Goal: Task Accomplishment & Management: Use online tool/utility

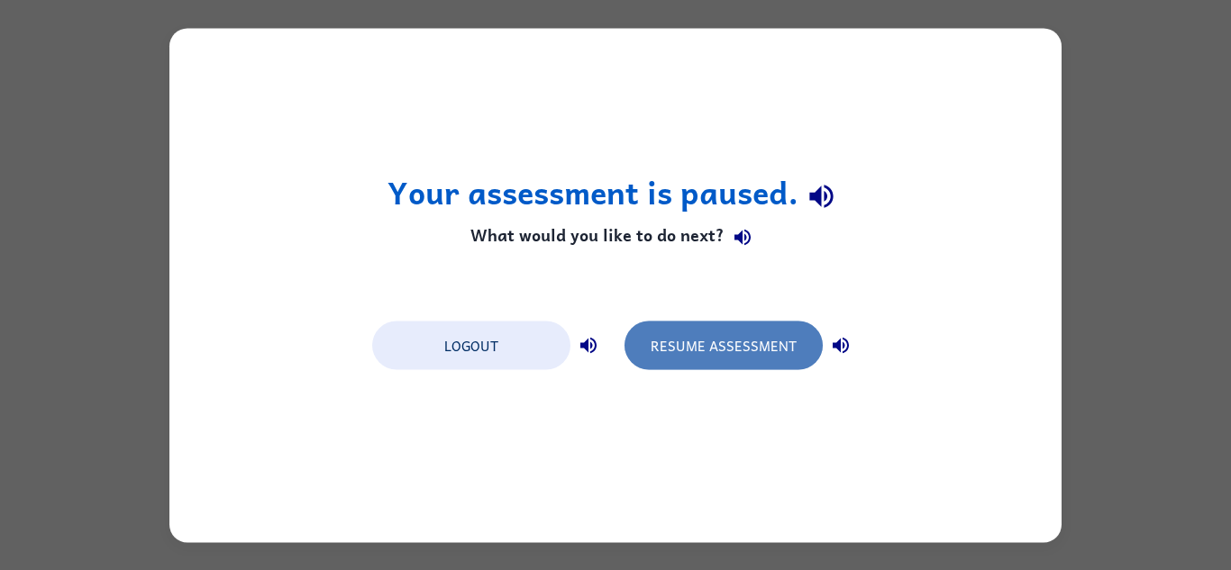
click at [762, 349] on button "Resume Assessment" at bounding box center [724, 345] width 198 height 49
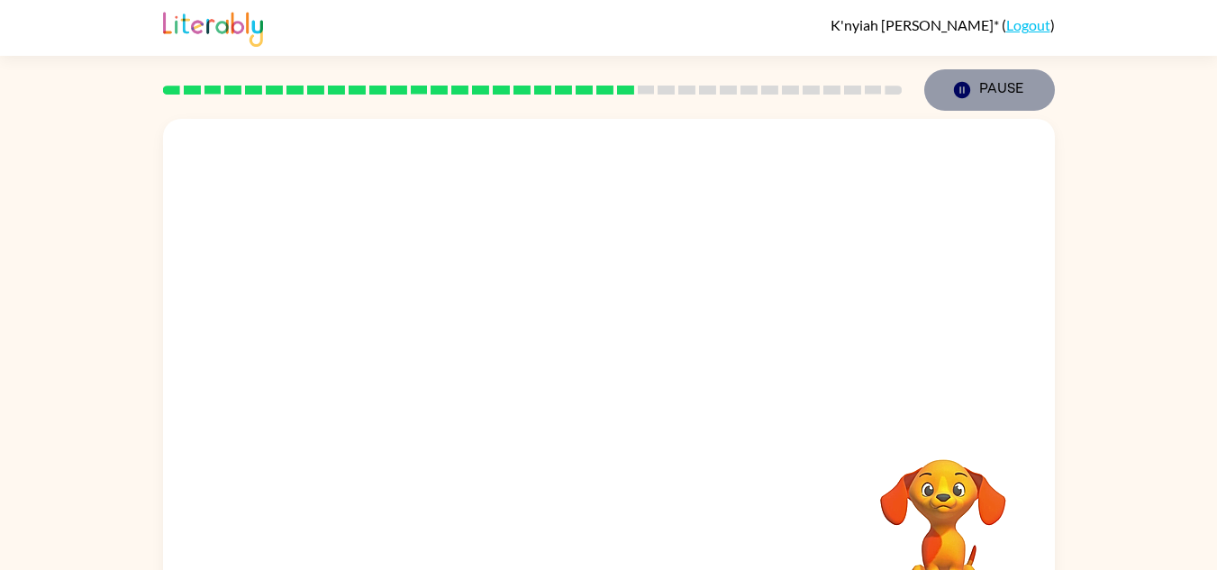
click at [955, 98] on icon "Pause" at bounding box center [963, 90] width 20 height 20
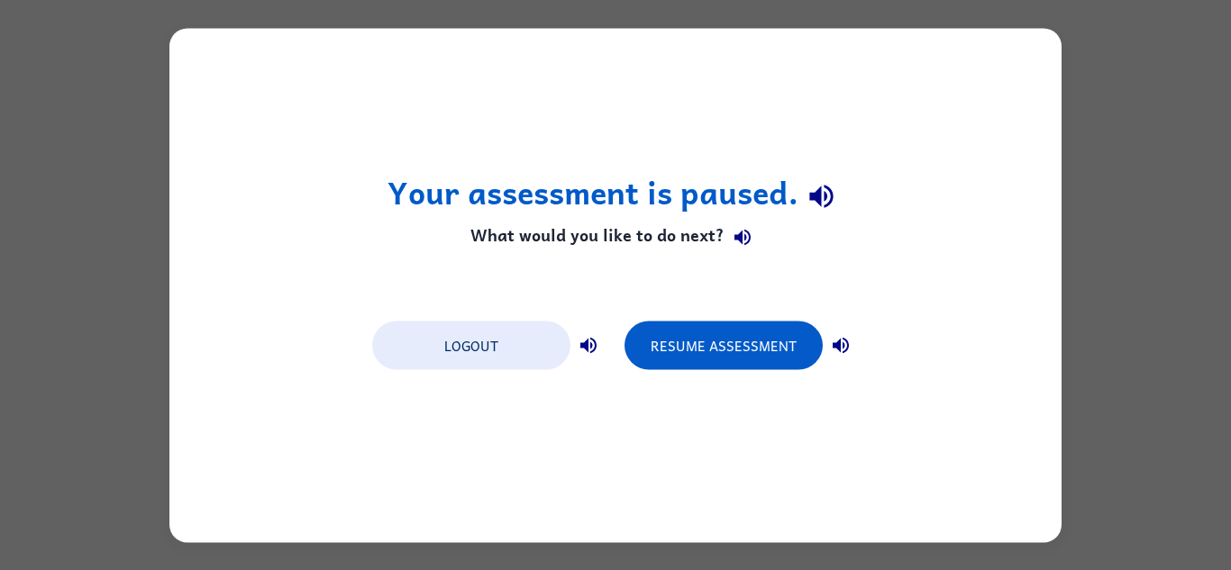
drag, startPoint x: 1230, startPoint y: 173, endPoint x: 1230, endPoint y: 266, distance: 92.8
click at [1230, 173] on div "Your assessment is paused. What would you like to do next? Logout Resume Assess…" at bounding box center [615, 285] width 1231 height 570
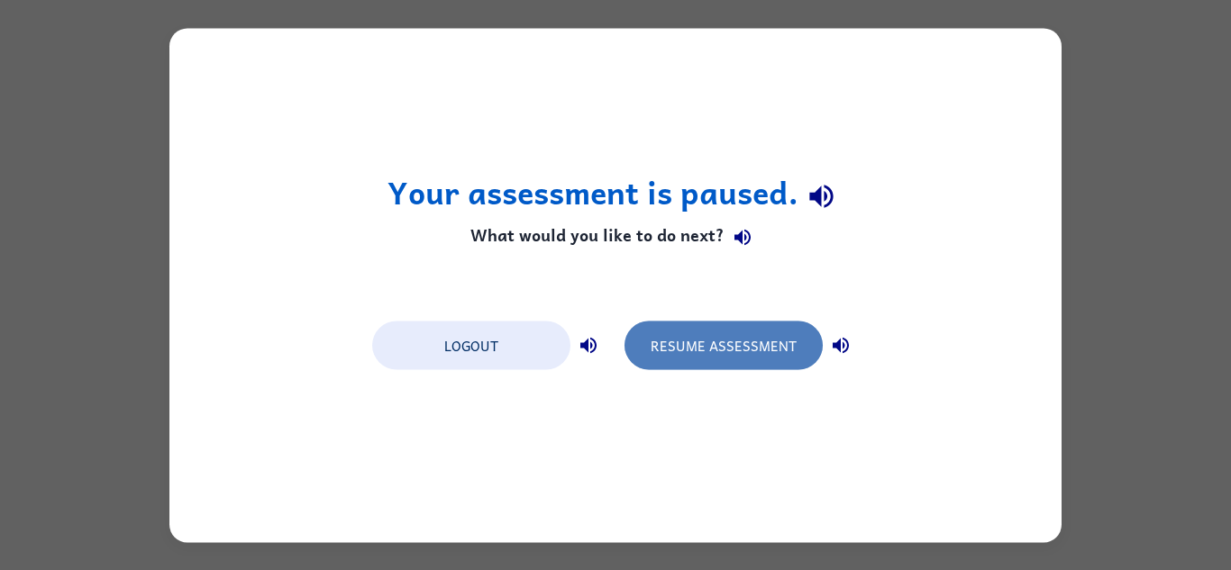
click at [716, 350] on button "Resume Assessment" at bounding box center [724, 345] width 198 height 49
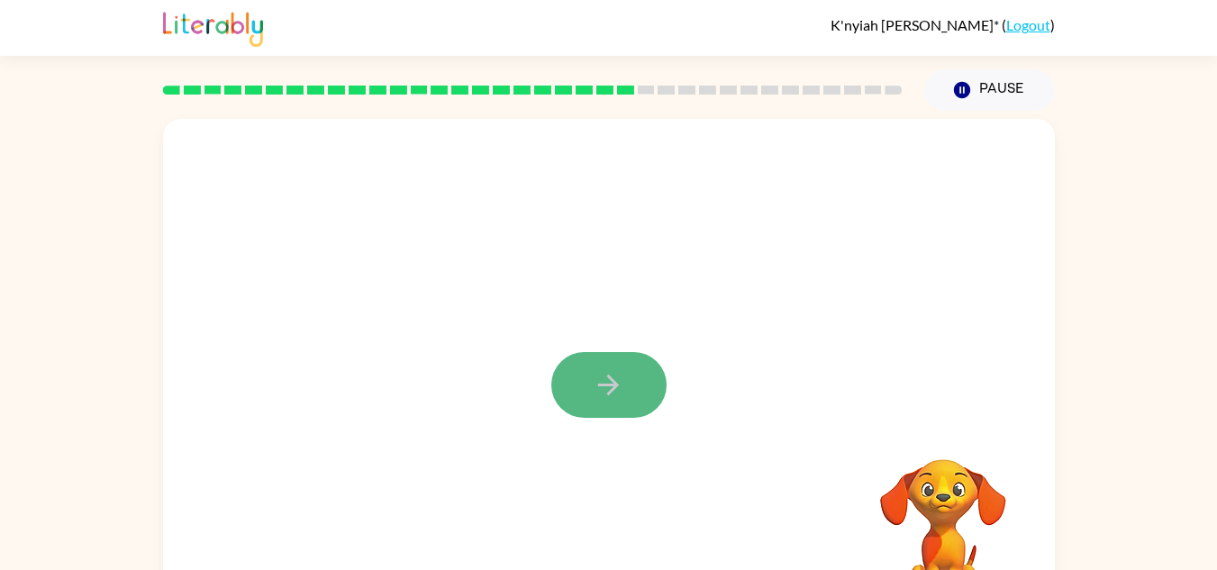
click at [649, 373] on button "button" at bounding box center [609, 385] width 115 height 66
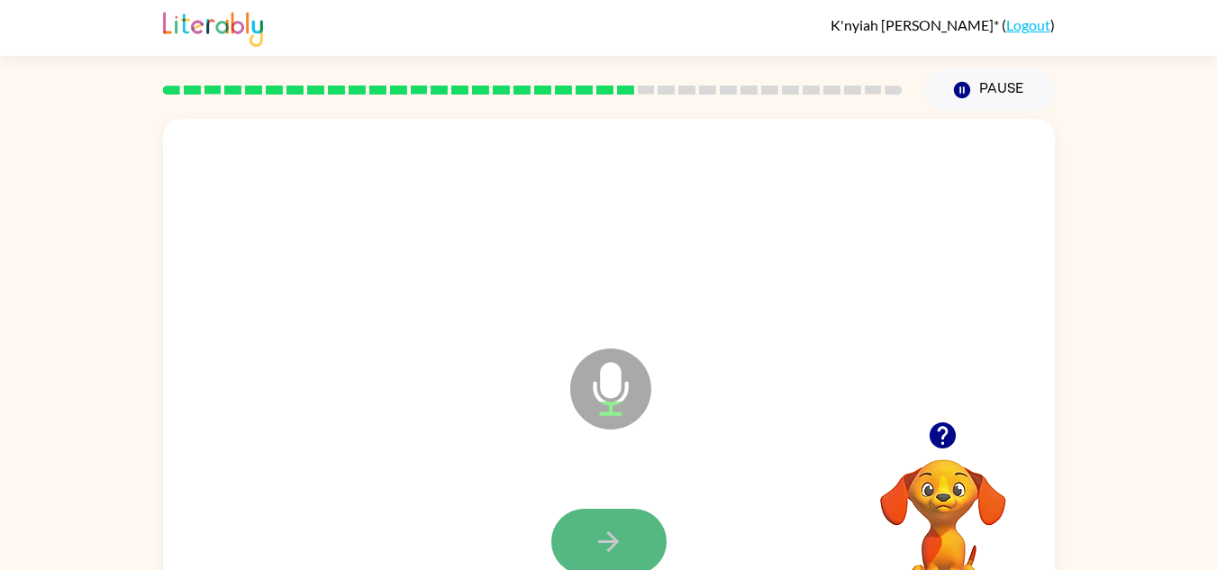
click at [624, 539] on icon "button" at bounding box center [609, 542] width 32 height 32
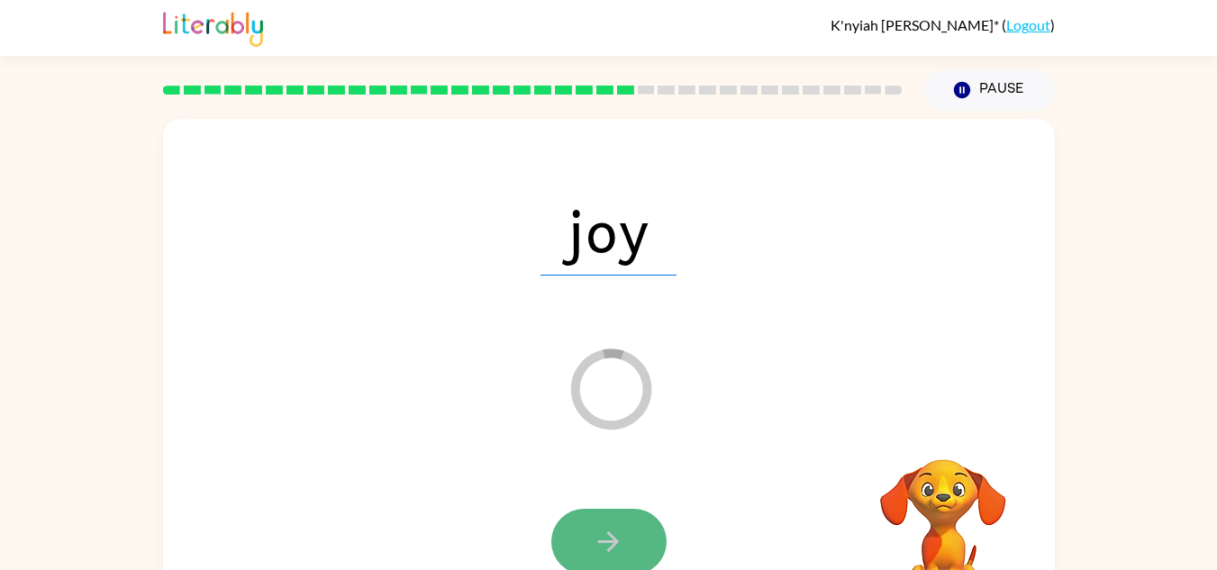
click at [620, 546] on icon "button" at bounding box center [609, 542] width 32 height 32
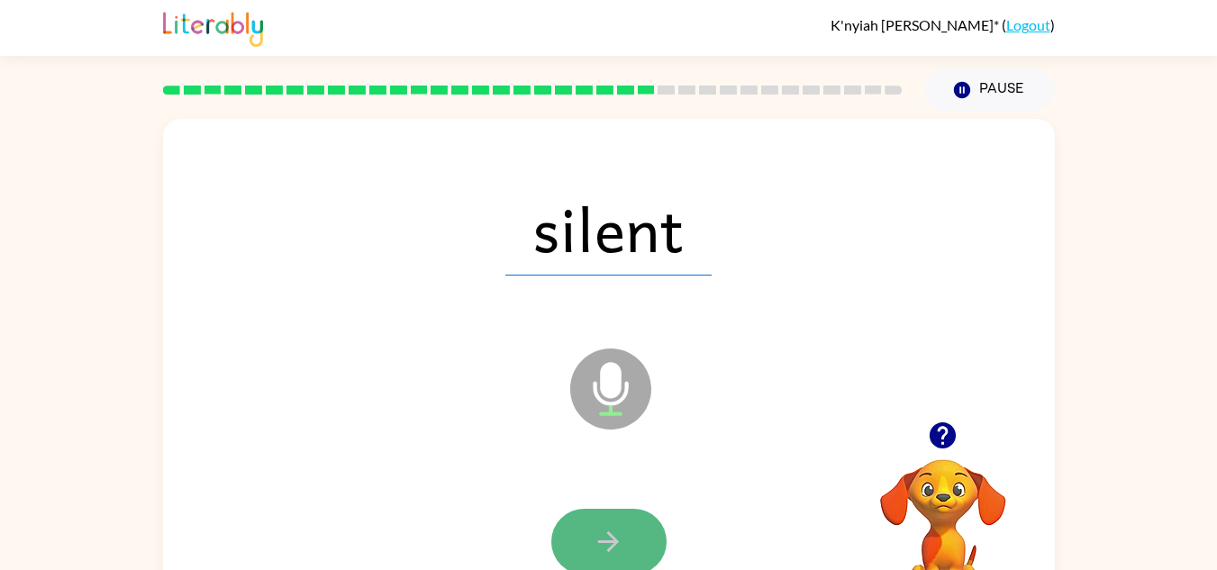
click at [579, 544] on button "button" at bounding box center [609, 542] width 115 height 66
click at [614, 554] on icon "button" at bounding box center [609, 542] width 32 height 32
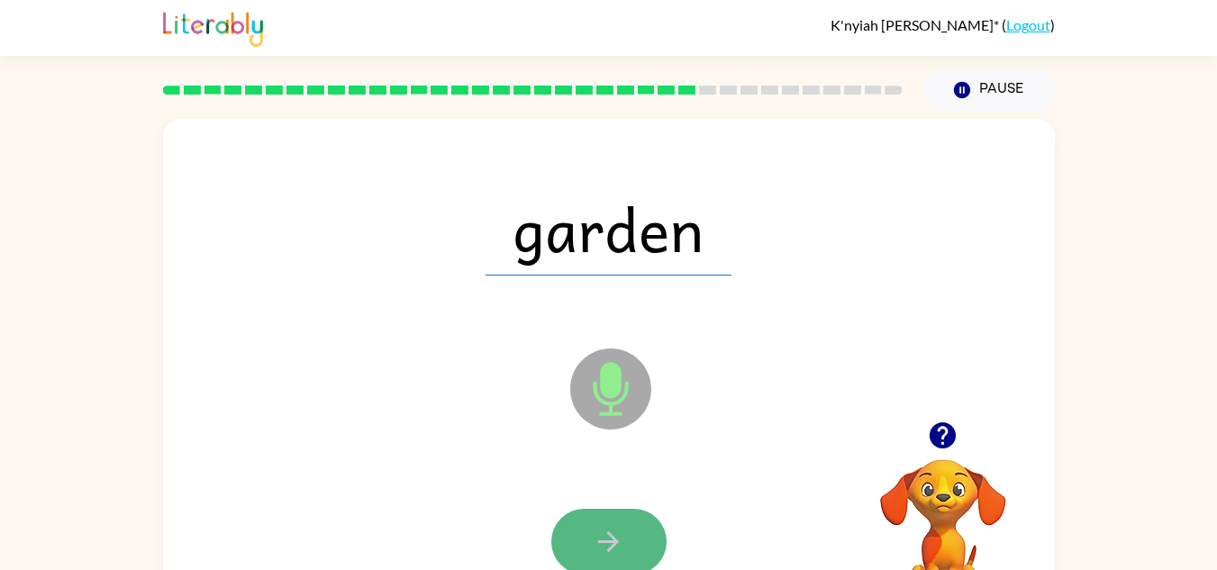
click at [619, 547] on icon "button" at bounding box center [609, 542] width 32 height 32
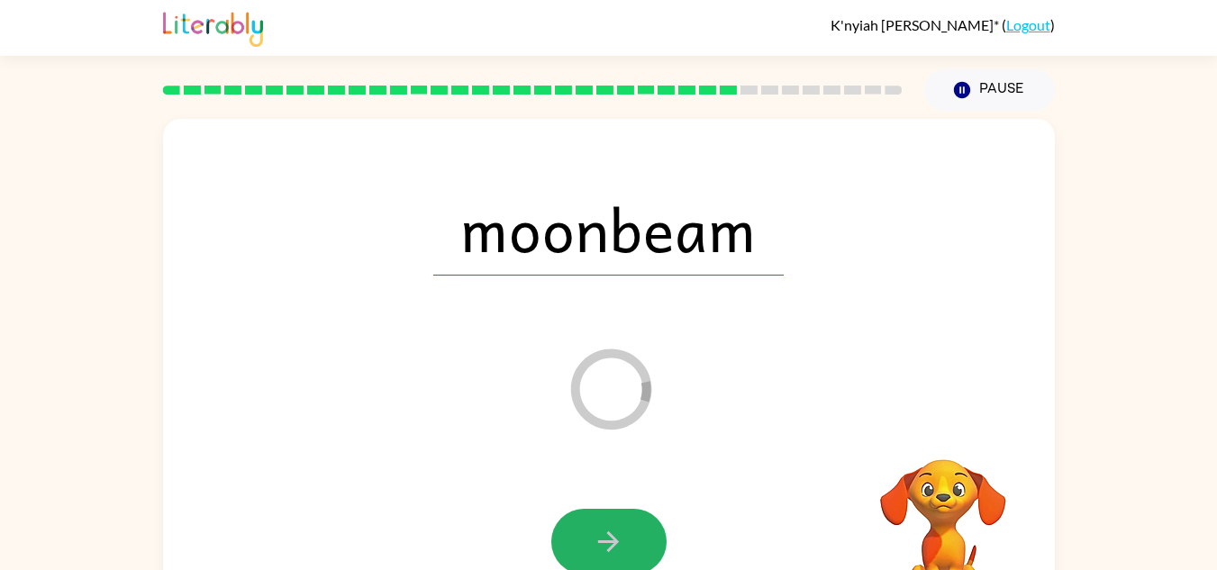
click at [641, 523] on button "button" at bounding box center [609, 542] width 115 height 66
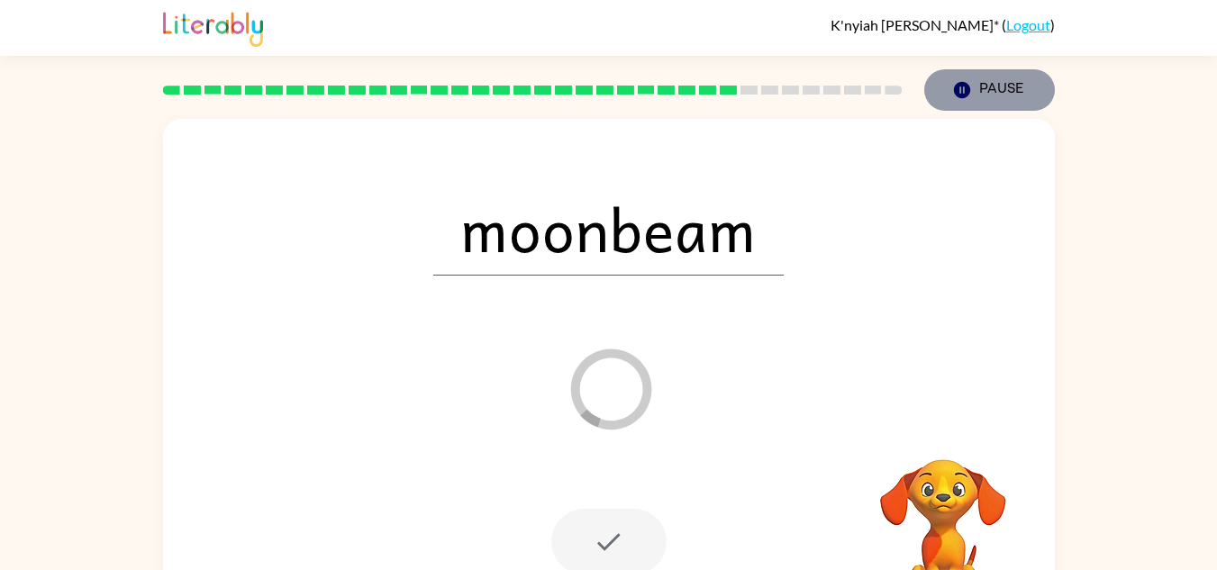
click at [1017, 83] on button "Pause Pause" at bounding box center [990, 89] width 131 height 41
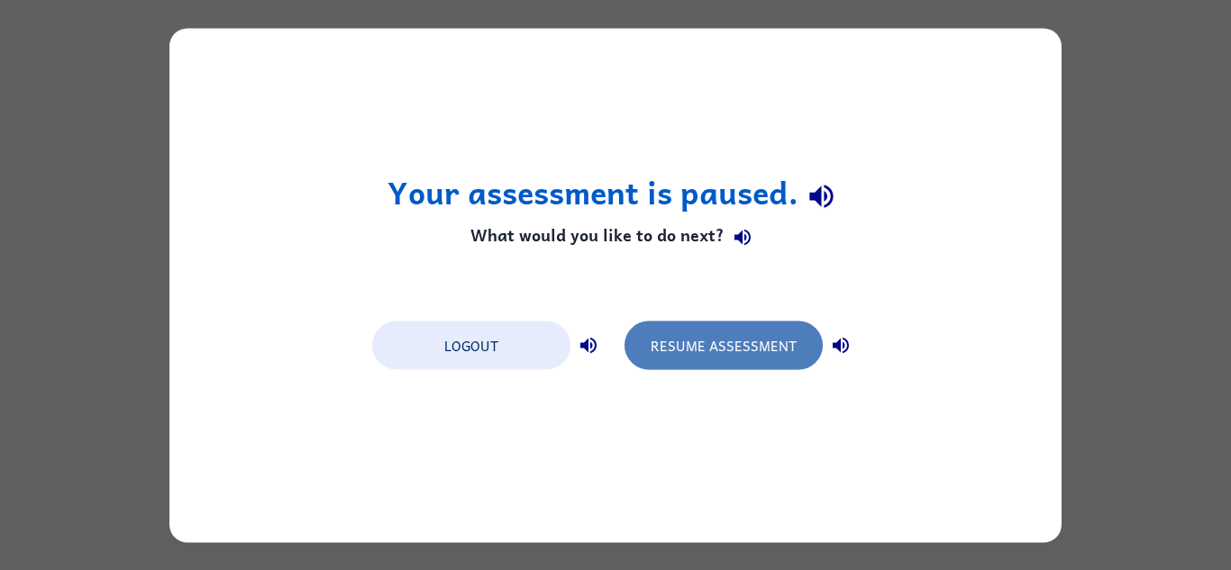
click at [743, 352] on button "Resume Assessment" at bounding box center [724, 345] width 198 height 49
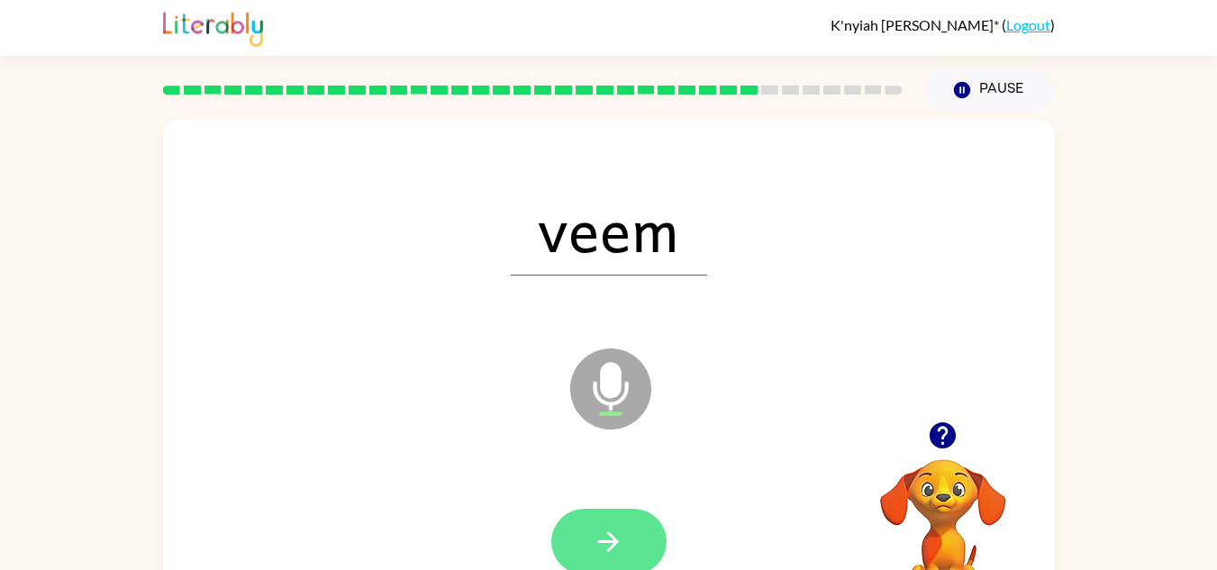
click at [637, 512] on button "button" at bounding box center [609, 542] width 115 height 66
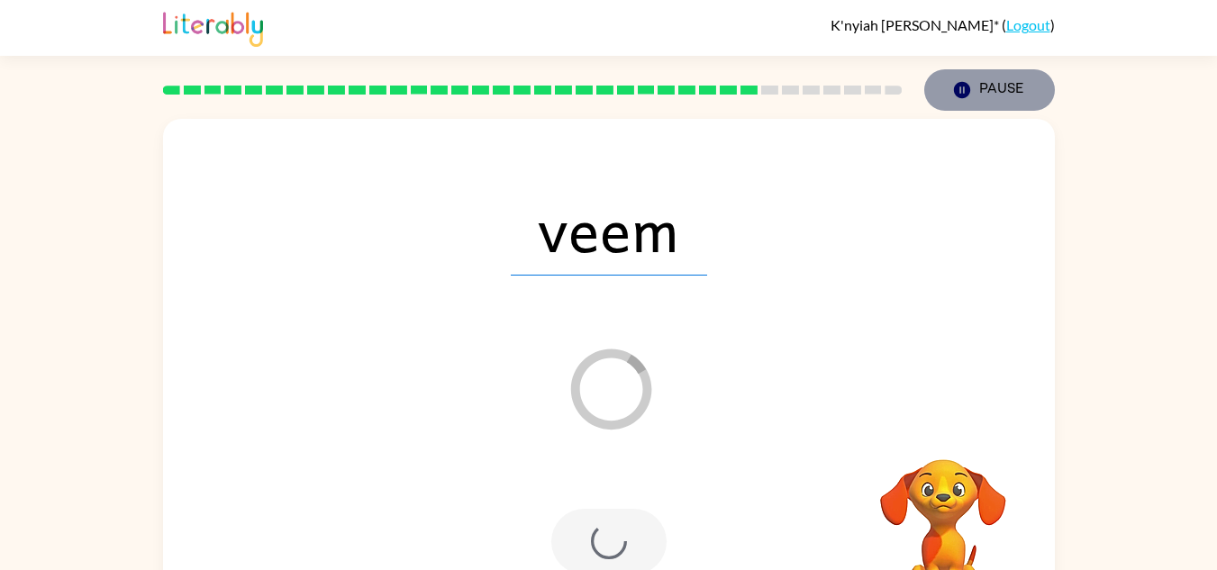
click at [968, 102] on button "Pause Pause" at bounding box center [990, 89] width 131 height 41
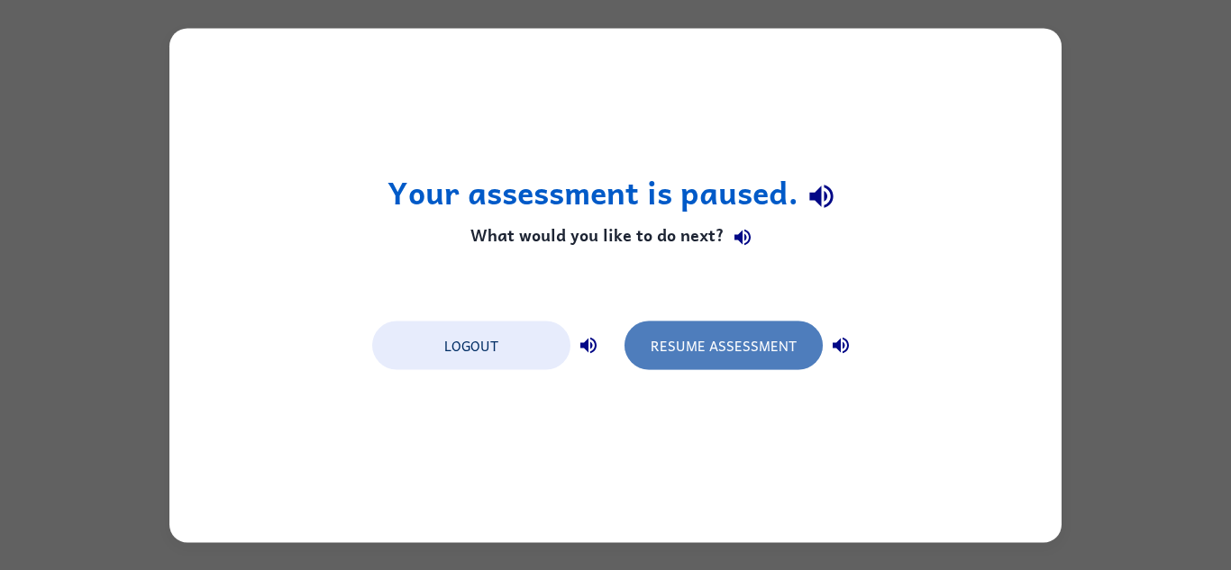
click at [780, 360] on button "Resume Assessment" at bounding box center [724, 345] width 198 height 49
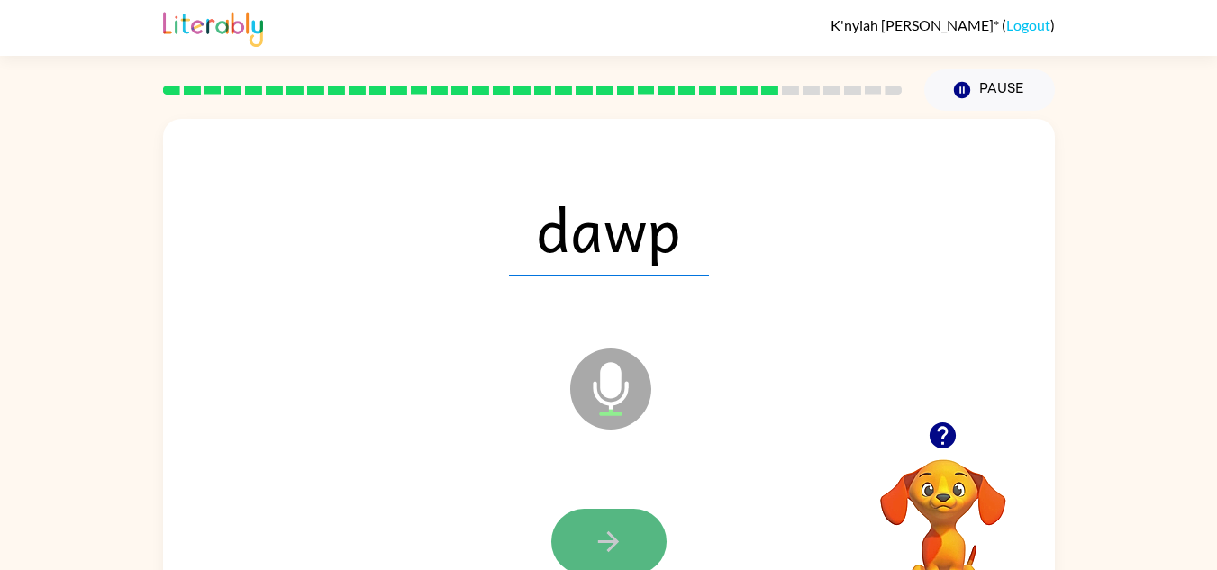
click at [609, 549] on icon "button" at bounding box center [608, 542] width 21 height 21
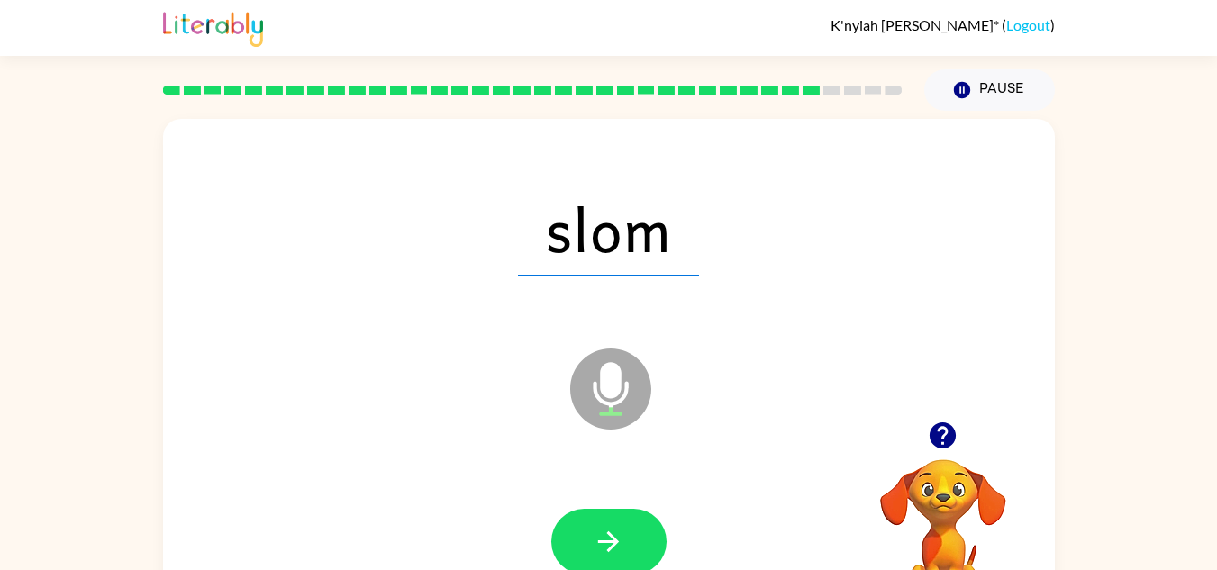
click at [609, 549] on icon "button" at bounding box center [608, 542] width 21 height 21
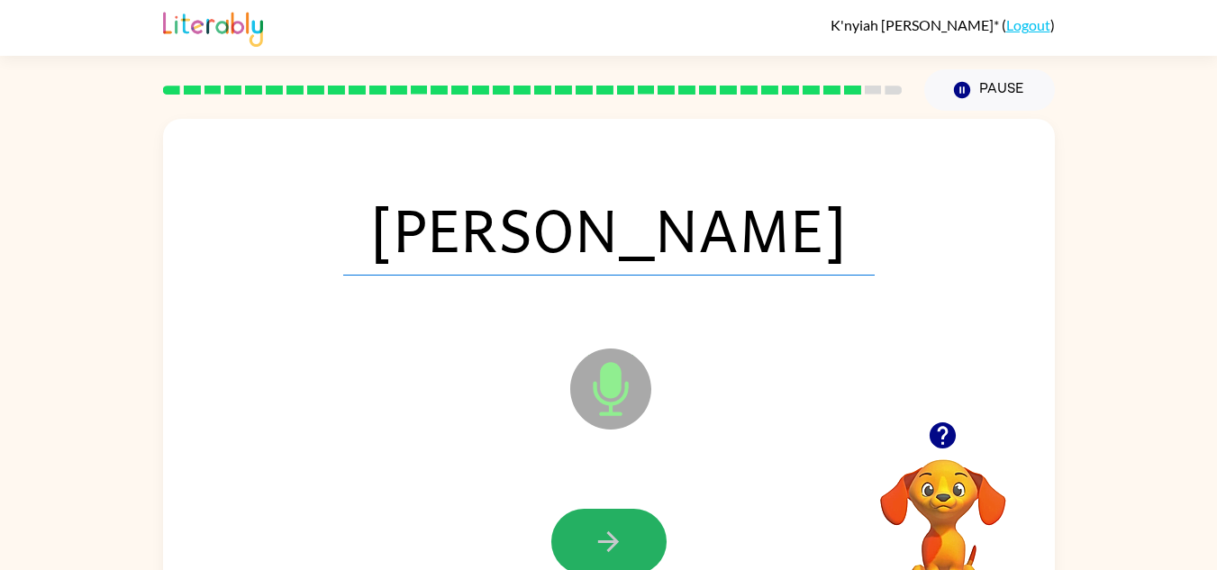
click at [609, 549] on icon "button" at bounding box center [608, 542] width 21 height 21
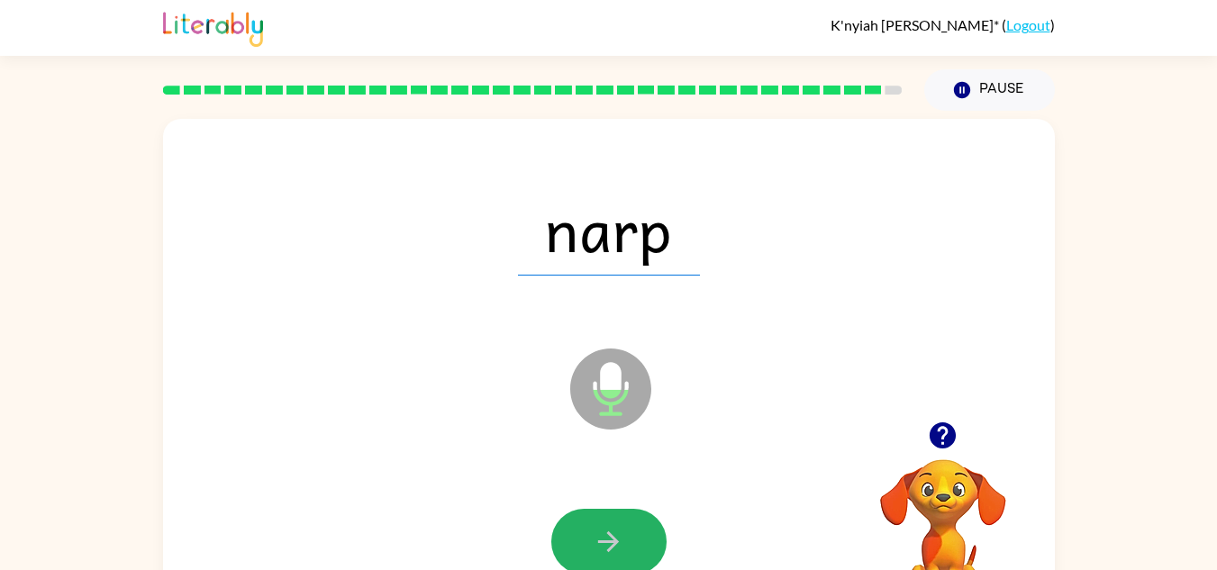
click at [609, 549] on icon "button" at bounding box center [608, 542] width 21 height 21
